Goal: Communication & Community: Answer question/provide support

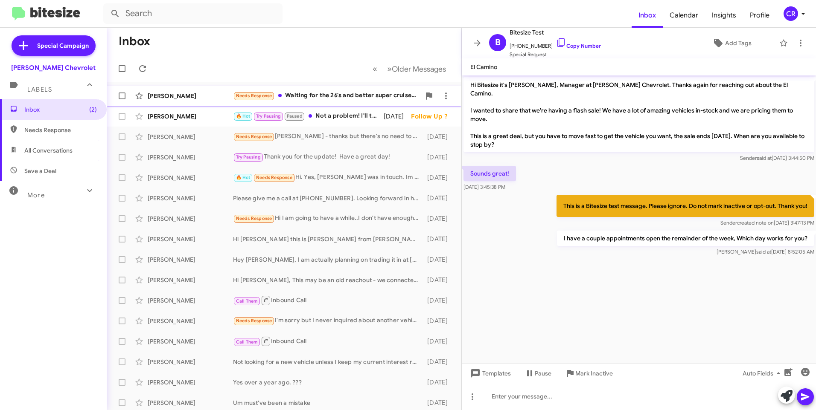
click at [337, 97] on div "Needs Response Waiting for the 26's and better super cruise. Have medical issue…" at bounding box center [326, 96] width 187 height 10
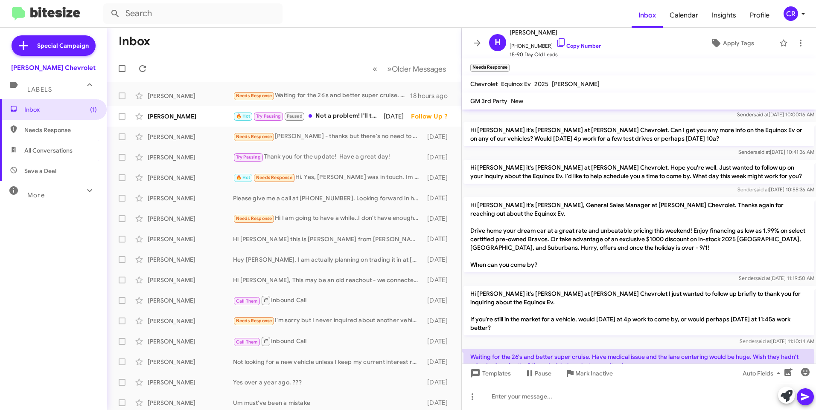
scroll to position [61, 0]
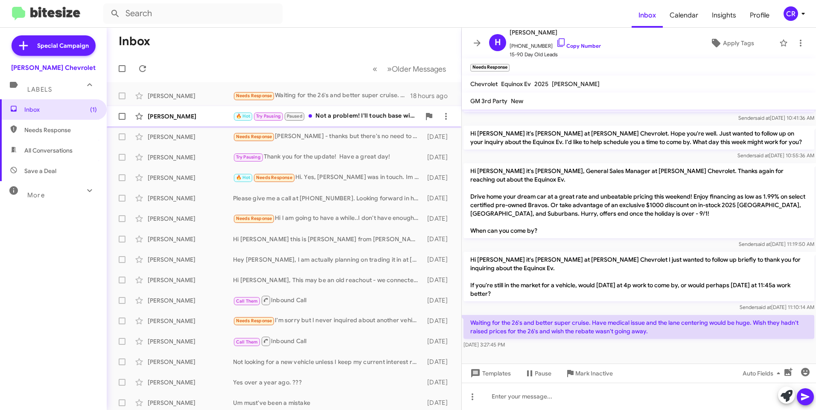
click at [341, 116] on div "🔥 Hot Try Pausing Paused Not a problem! I'll touch base with you the 16th!" at bounding box center [326, 116] width 187 height 10
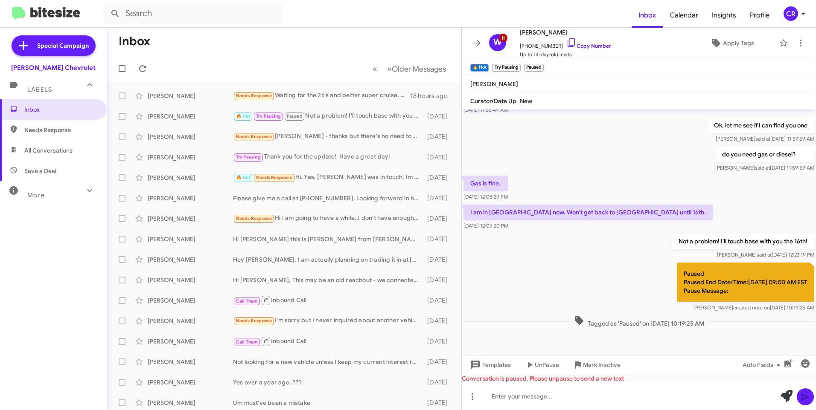
click at [47, 132] on span "Needs Response" at bounding box center [60, 130] width 73 height 9
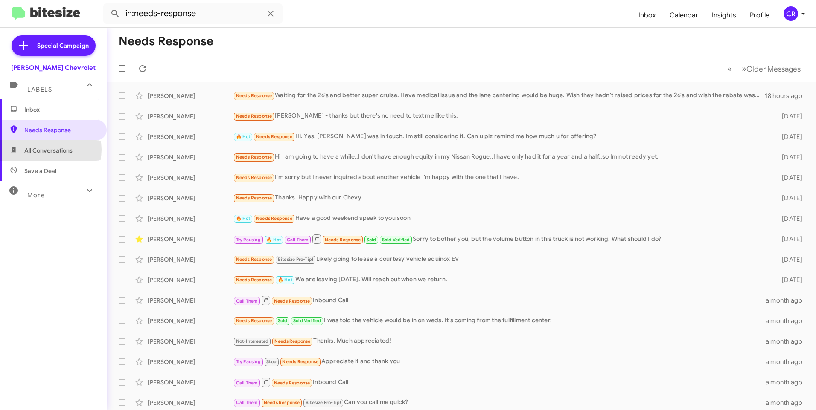
click at [44, 150] on span "All Conversations" at bounding box center [48, 150] width 48 height 9
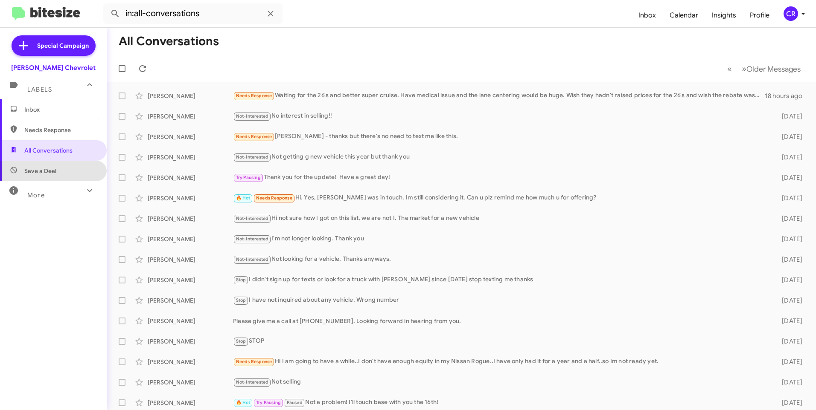
click at [64, 171] on span "Save a Deal" at bounding box center [53, 171] width 107 height 20
type input "in:not-interested"
